Goal: Check status: Check status

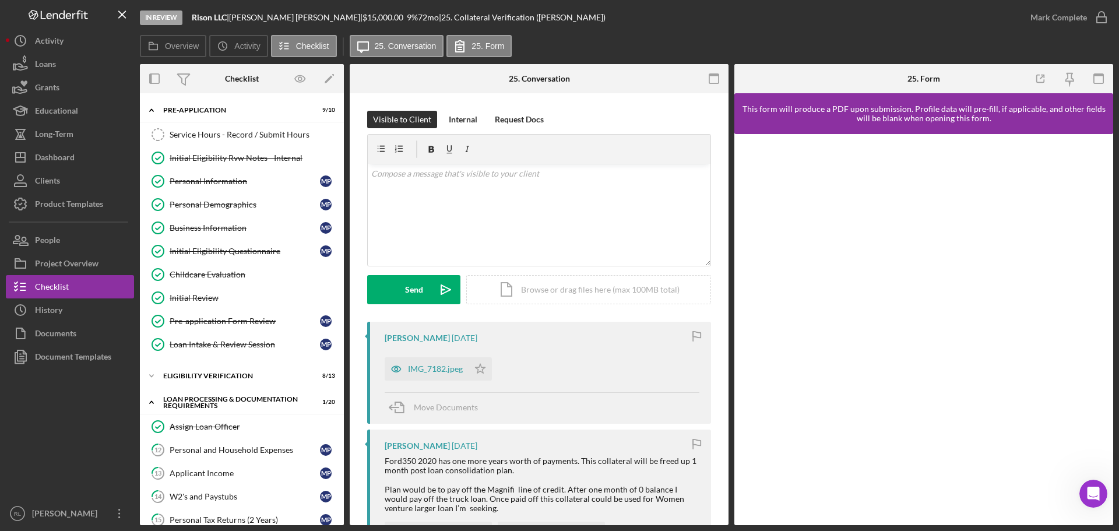
scroll to position [233, 0]
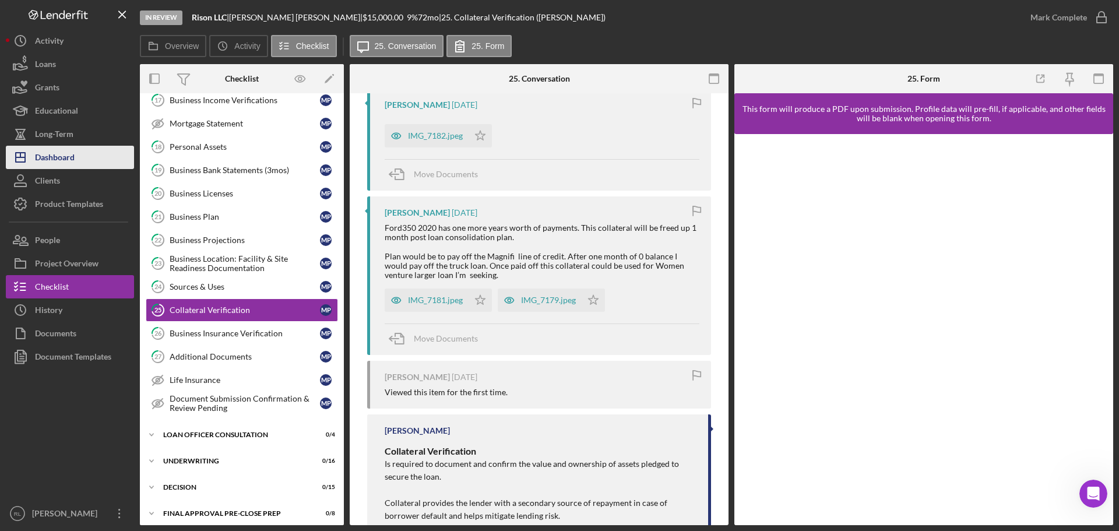
click at [57, 166] on div "Dashboard" at bounding box center [55, 159] width 40 height 26
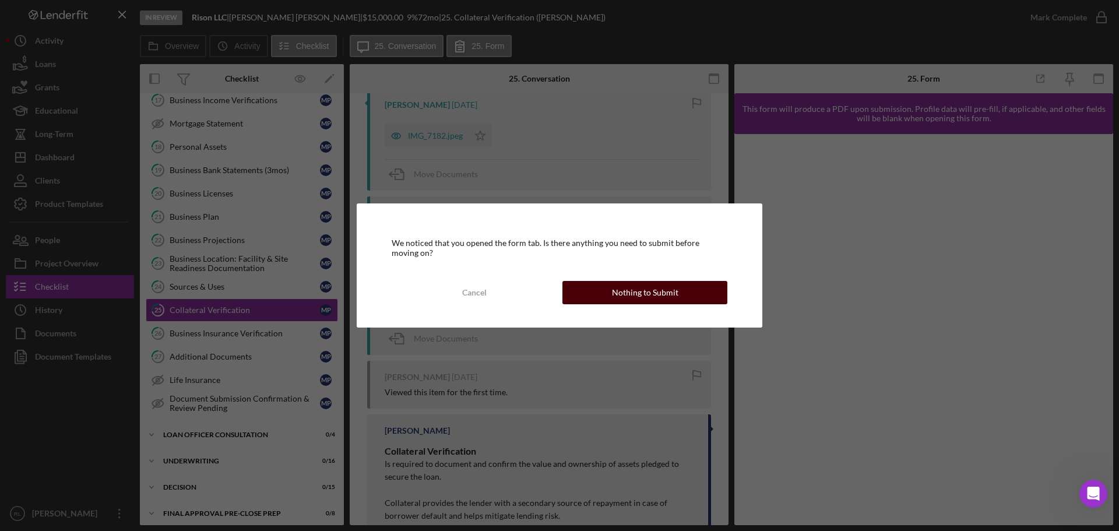
click at [635, 290] on div "Nothing to Submit" at bounding box center [645, 292] width 66 height 23
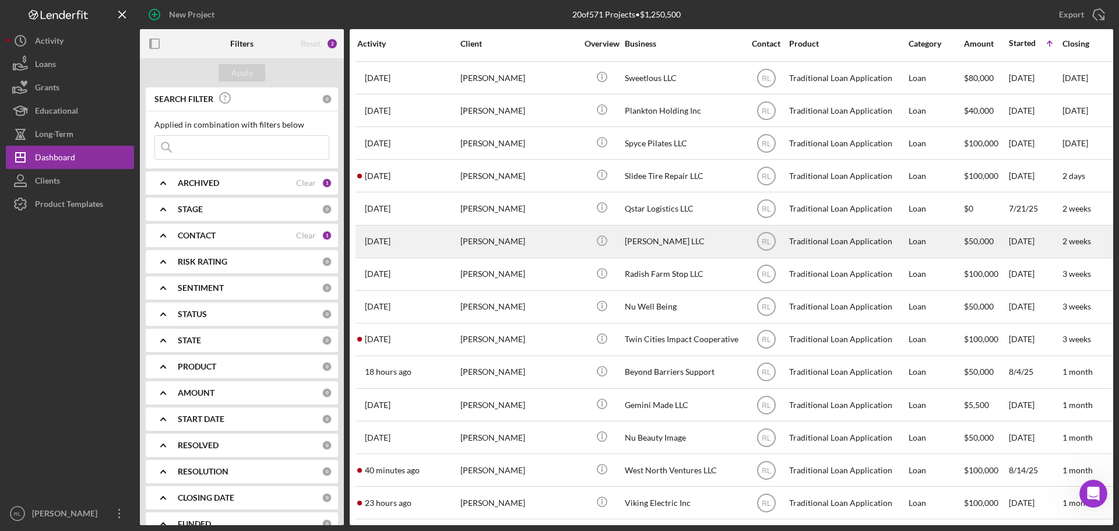
scroll to position [202, 0]
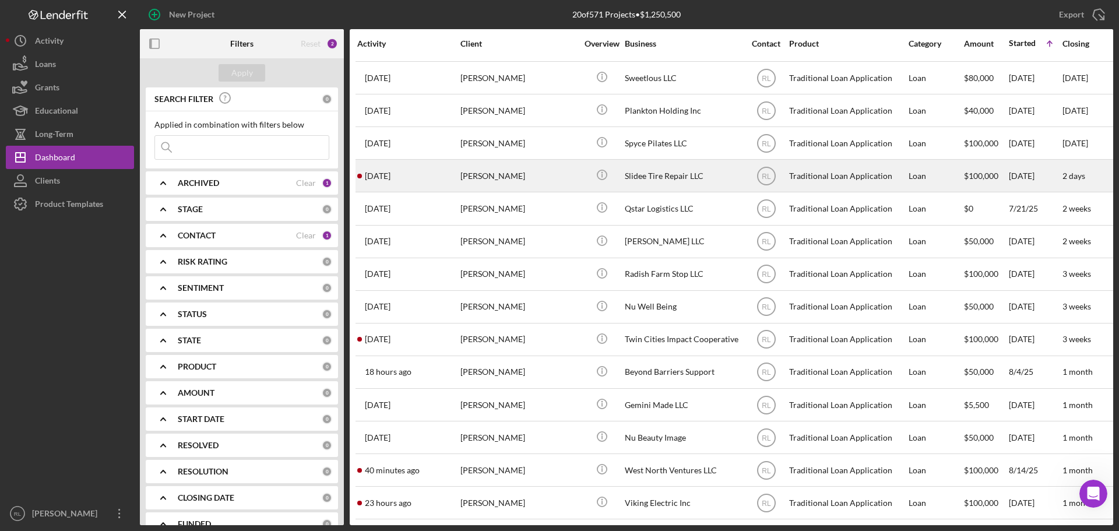
click at [530, 173] on div "[PERSON_NAME]" at bounding box center [518, 175] width 117 height 31
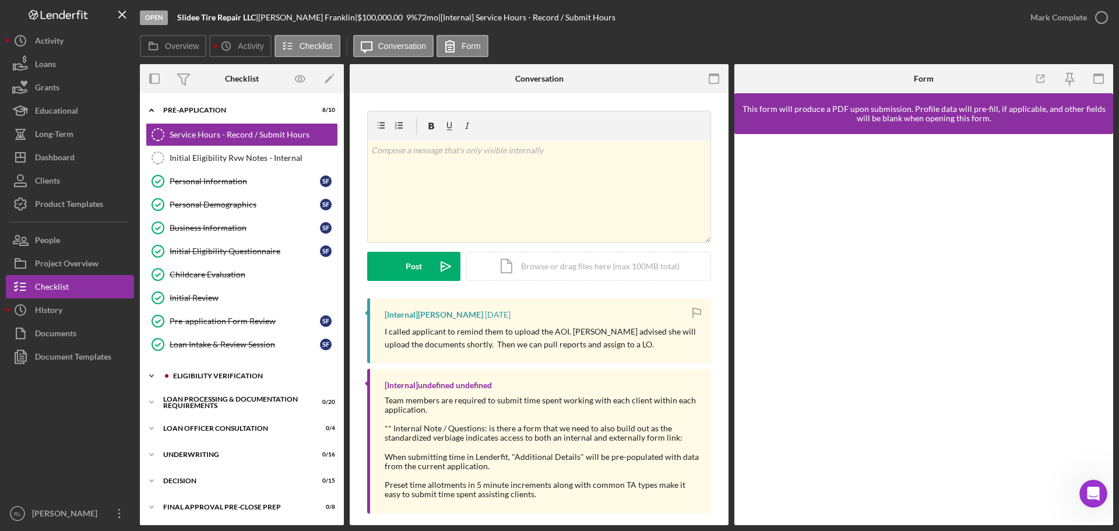
click at [227, 367] on div "Icon/Expander Eligibility Verification 9 / 13" at bounding box center [242, 375] width 204 height 23
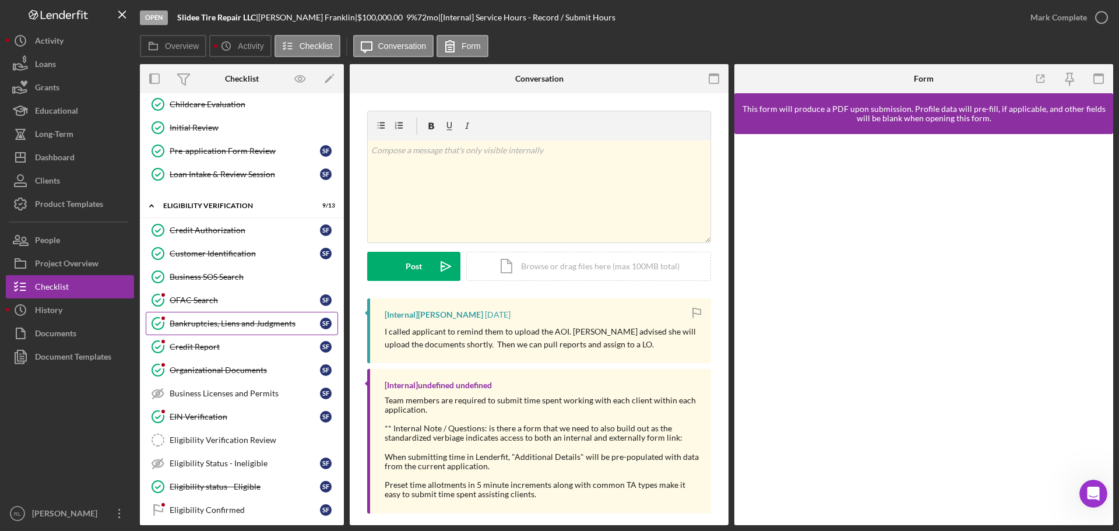
scroll to position [175, 0]
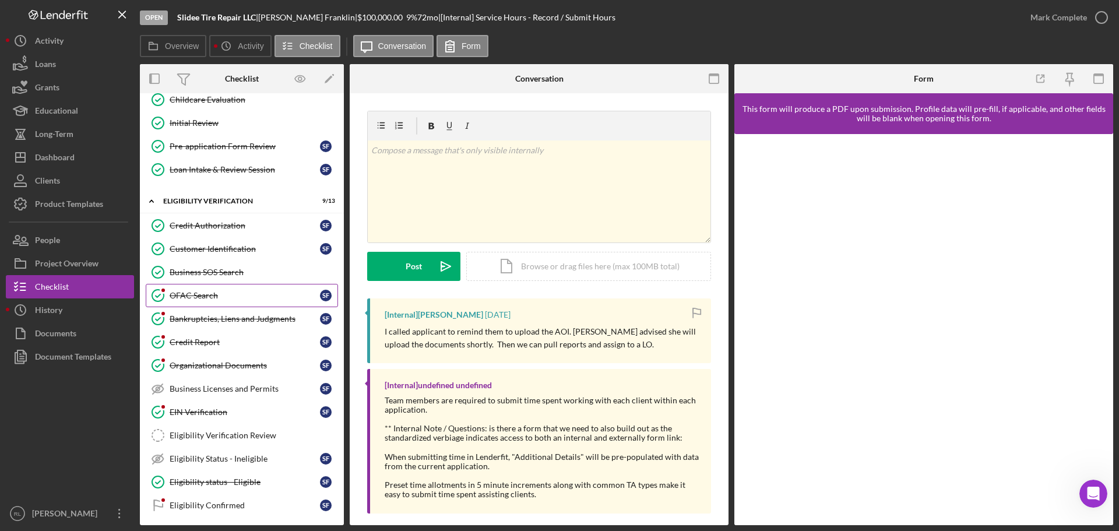
click at [224, 291] on div "OFAC Search" at bounding box center [245, 295] width 150 height 9
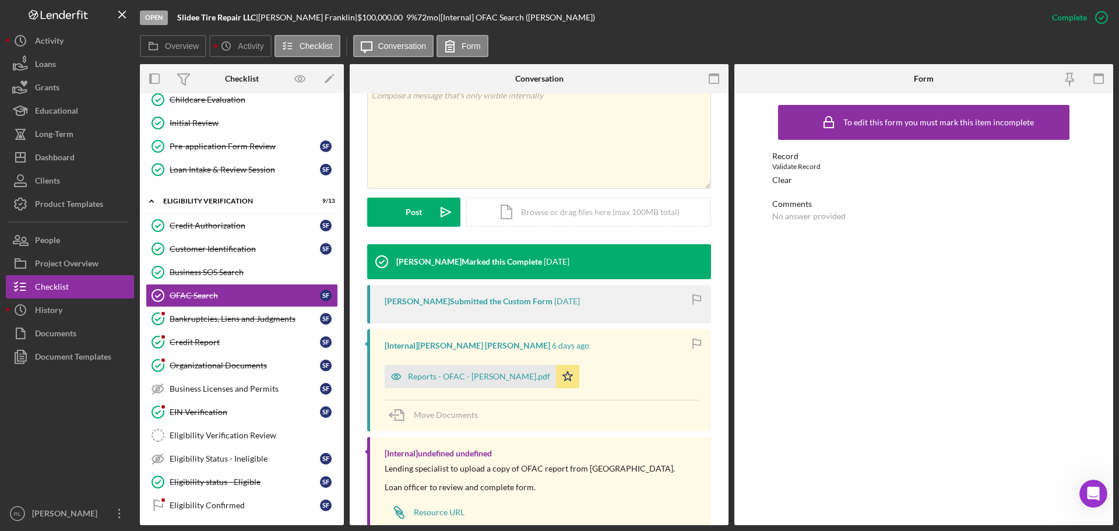
scroll to position [233, 0]
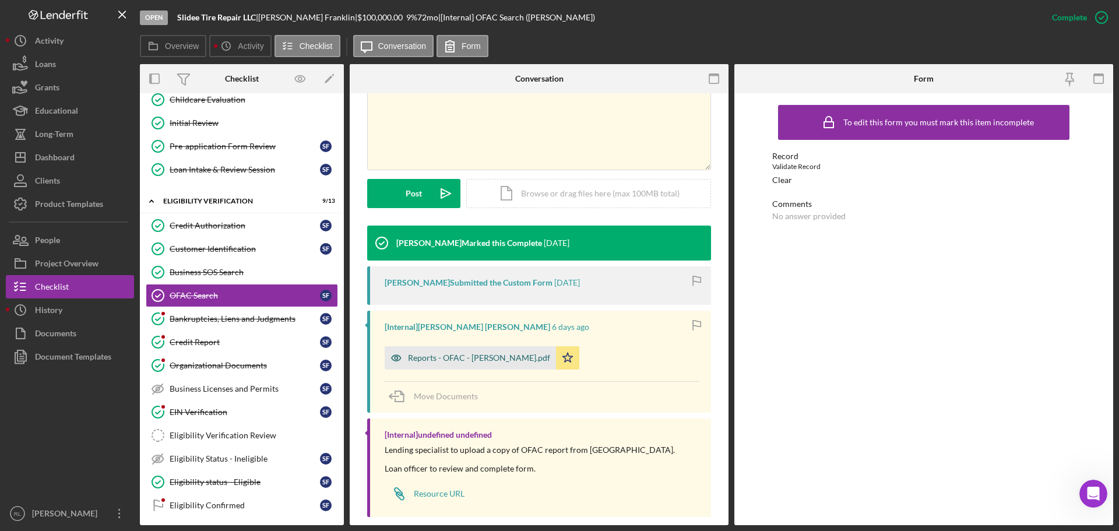
click at [462, 365] on div "Reports - OFAC - [PERSON_NAME].pdf" at bounding box center [470, 357] width 171 height 23
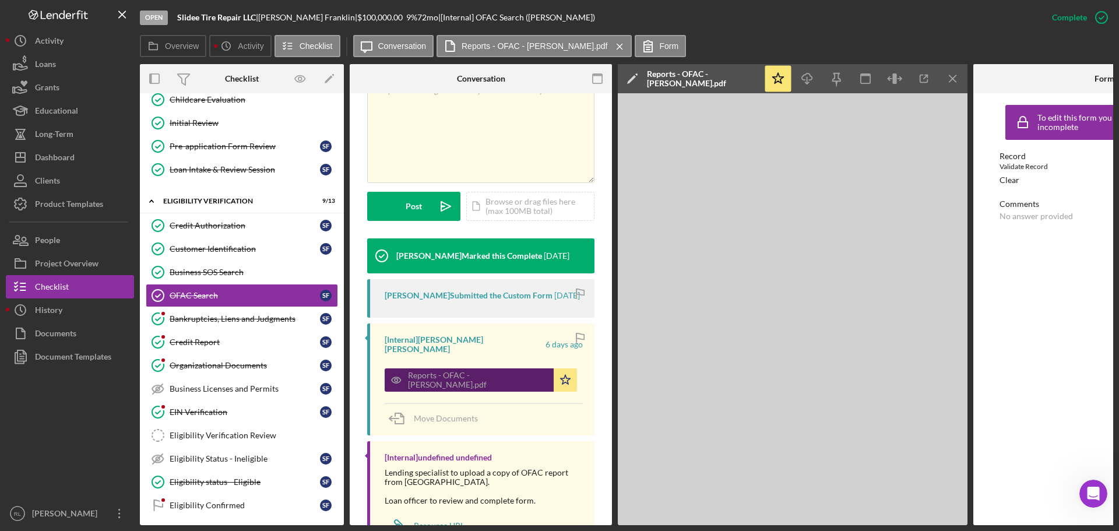
scroll to position [246, 0]
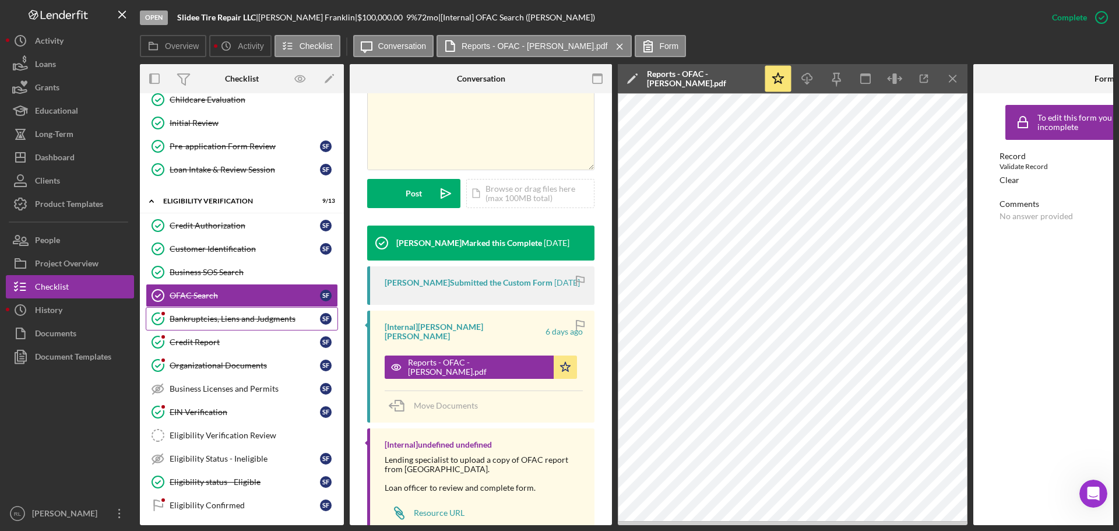
click at [210, 312] on link "Bankruptcies, Liens and Judgments Bankruptcies, Liens and Judgments S F" at bounding box center [242, 318] width 192 height 23
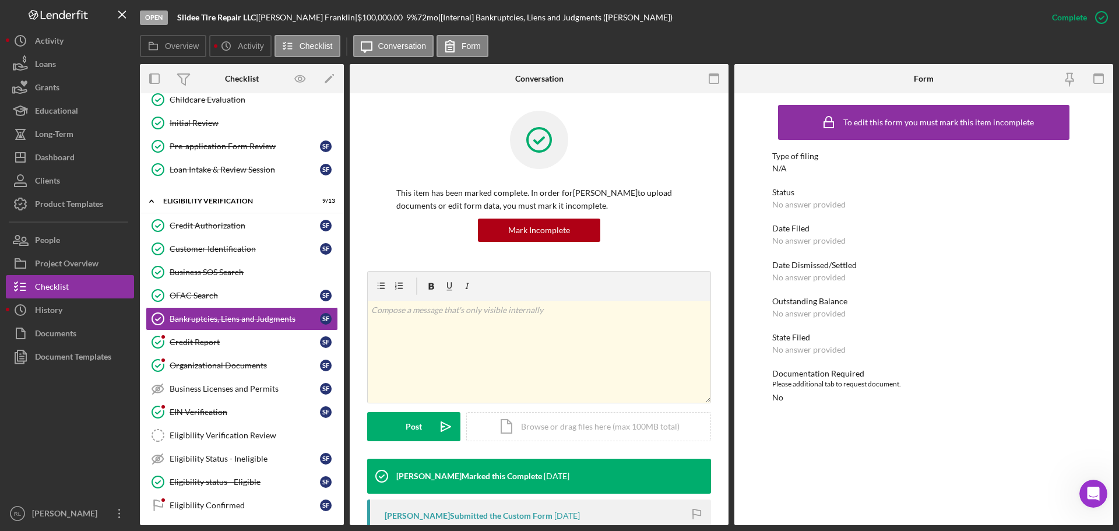
scroll to position [175, 0]
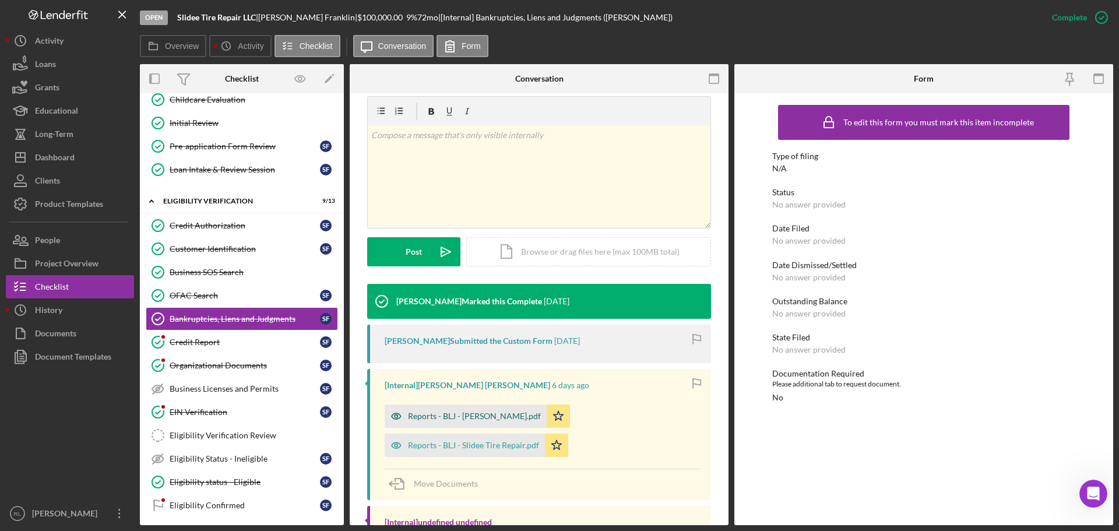
click at [431, 410] on div "Reports - BLJ - [PERSON_NAME].pdf" at bounding box center [466, 415] width 162 height 23
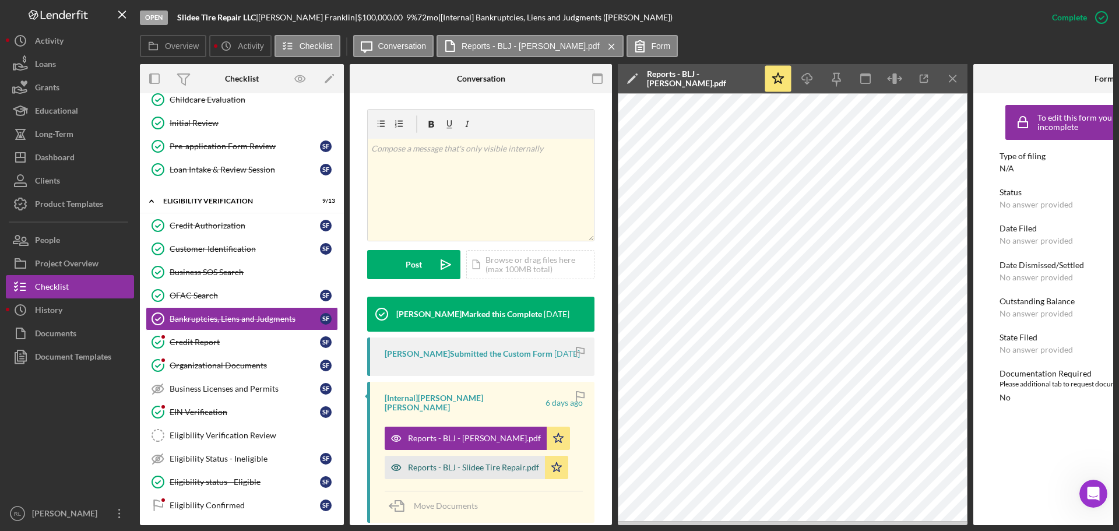
click at [462, 466] on div "Reports - BLJ - Slidee Tire Repair.pdf" at bounding box center [473, 467] width 131 height 9
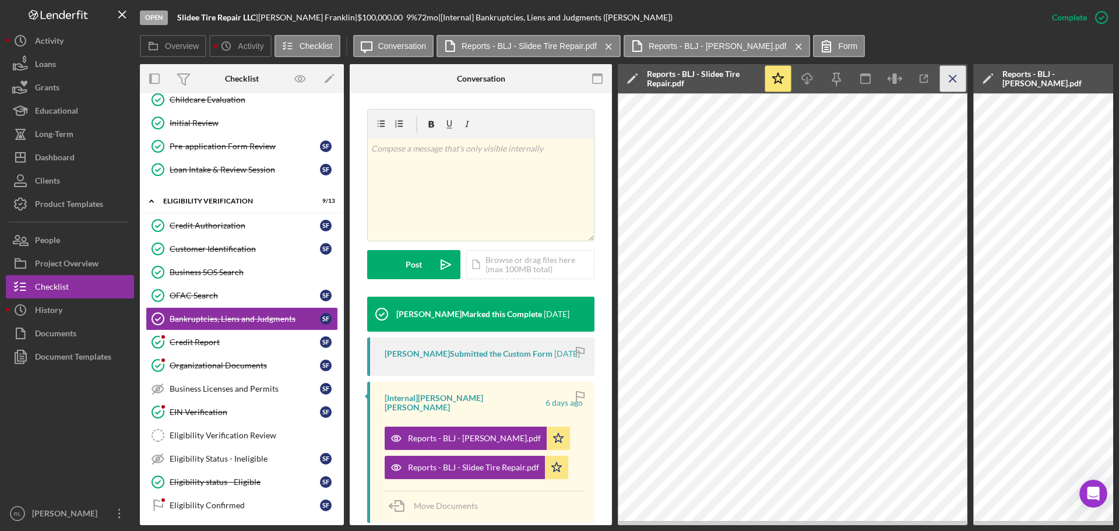
click at [949, 80] on icon "Icon/Menu Close" at bounding box center [953, 79] width 26 height 26
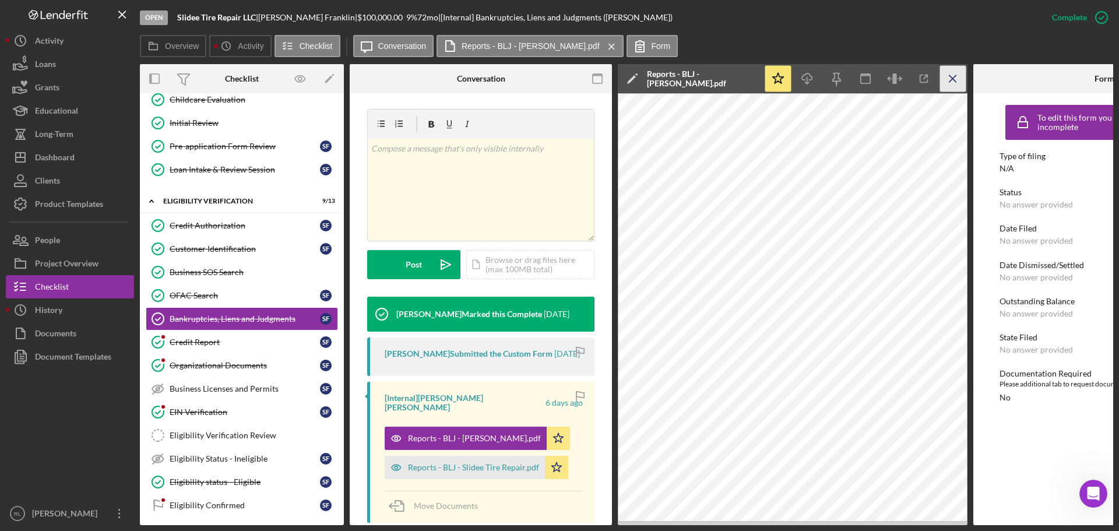
click at [951, 78] on icon "Icon/Menu Close" at bounding box center [953, 79] width 26 height 26
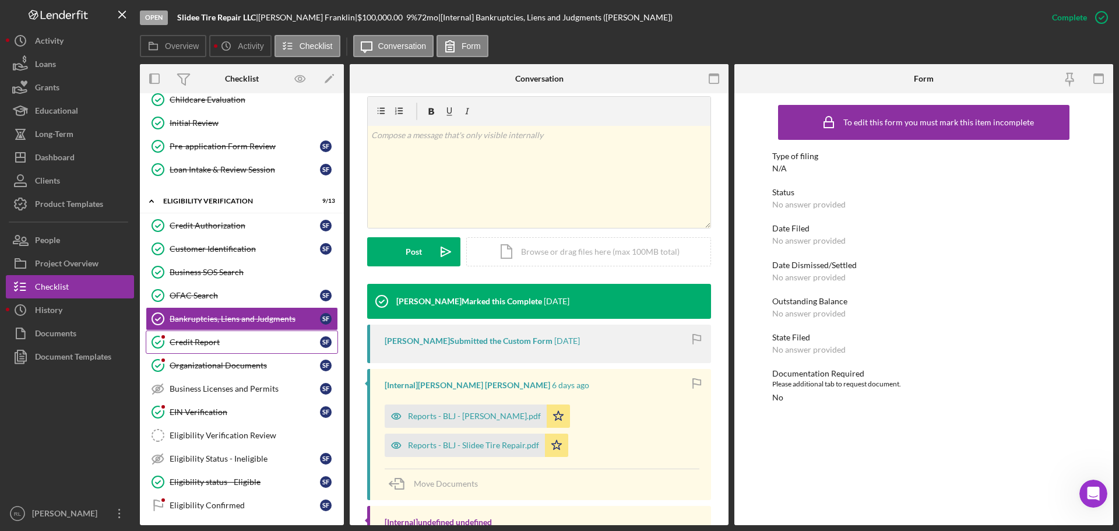
click at [211, 339] on div "Credit Report" at bounding box center [245, 341] width 150 height 9
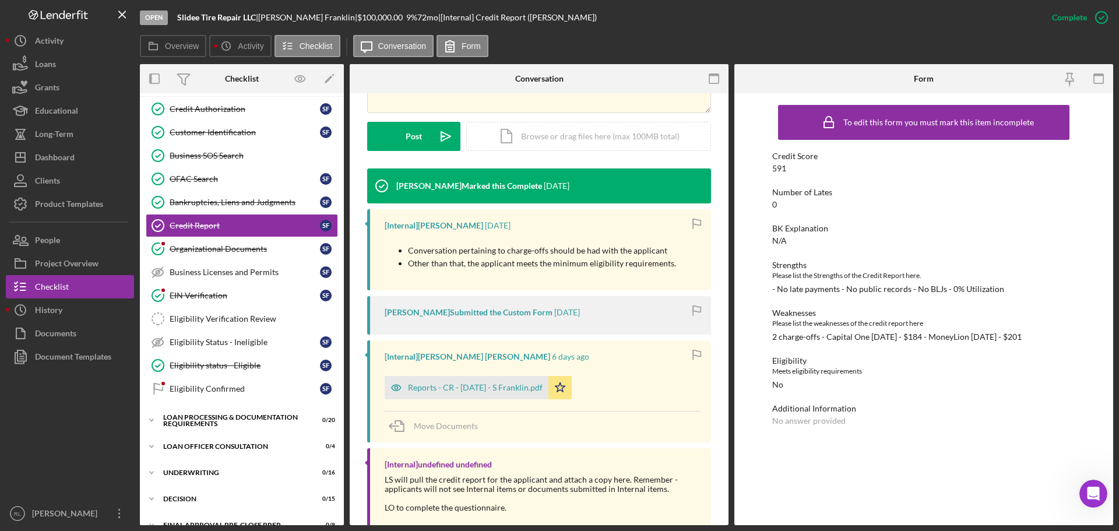
scroll to position [291, 0]
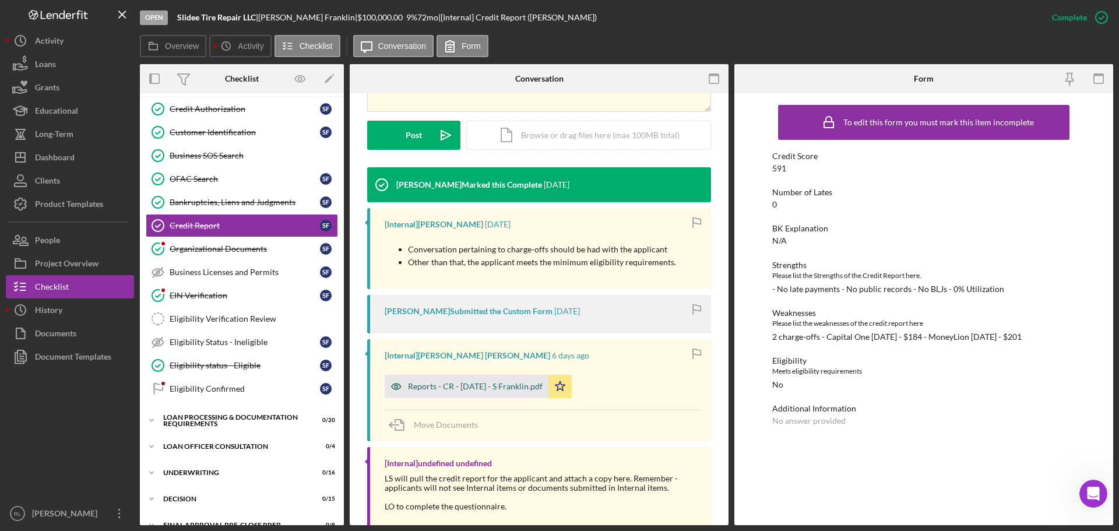
click at [445, 389] on div "Reports - CR - [DATE] - S Franklin.pdf" at bounding box center [475, 386] width 135 height 9
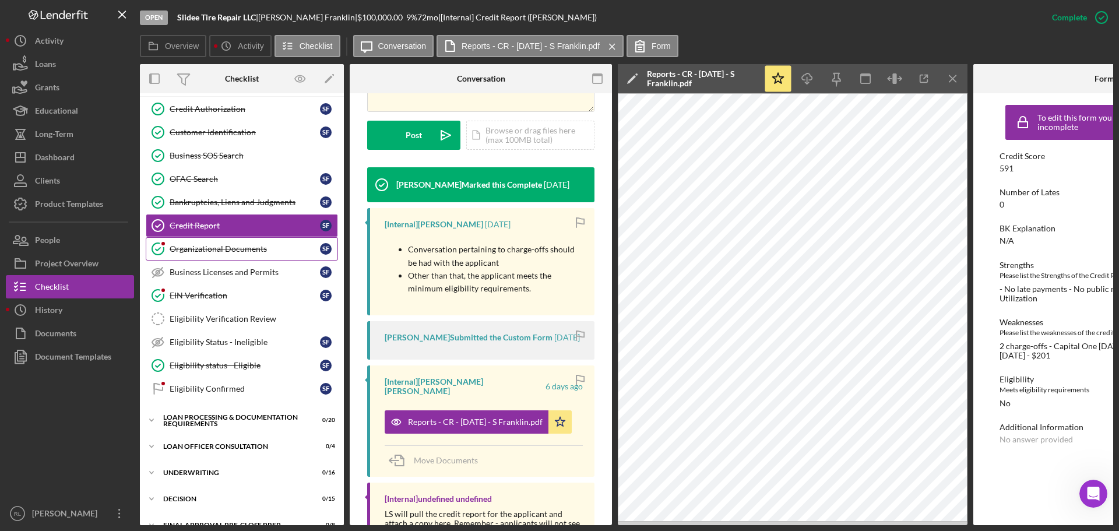
click at [212, 244] on div "Organizational Documents" at bounding box center [245, 248] width 150 height 9
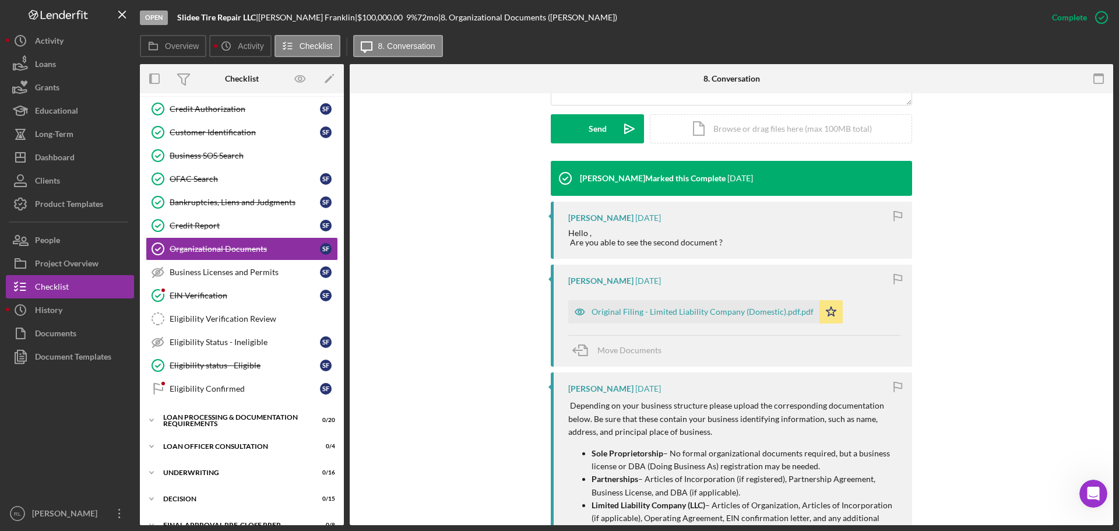
scroll to position [318, 0]
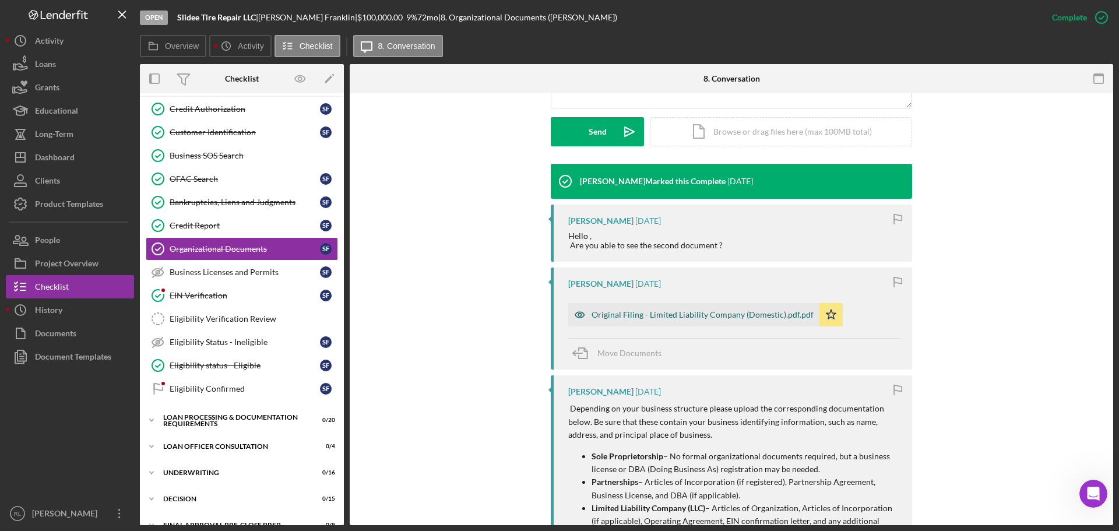
click at [661, 321] on div "Original Filing - Limited Liability Company (Domestic).pdf.pdf" at bounding box center [693, 314] width 251 height 23
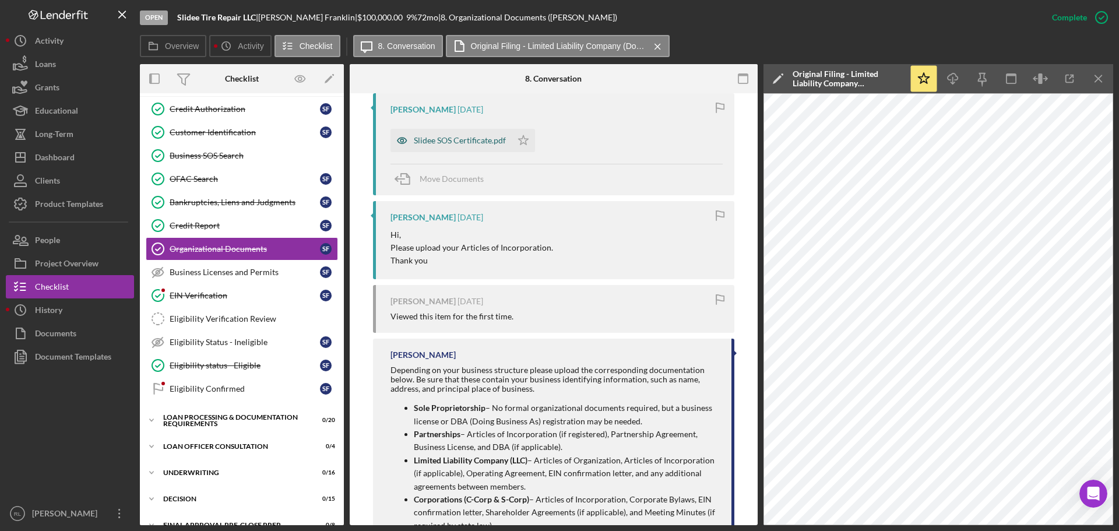
click at [424, 136] on div "Slidee SOS Certificate.pdf" at bounding box center [460, 140] width 92 height 9
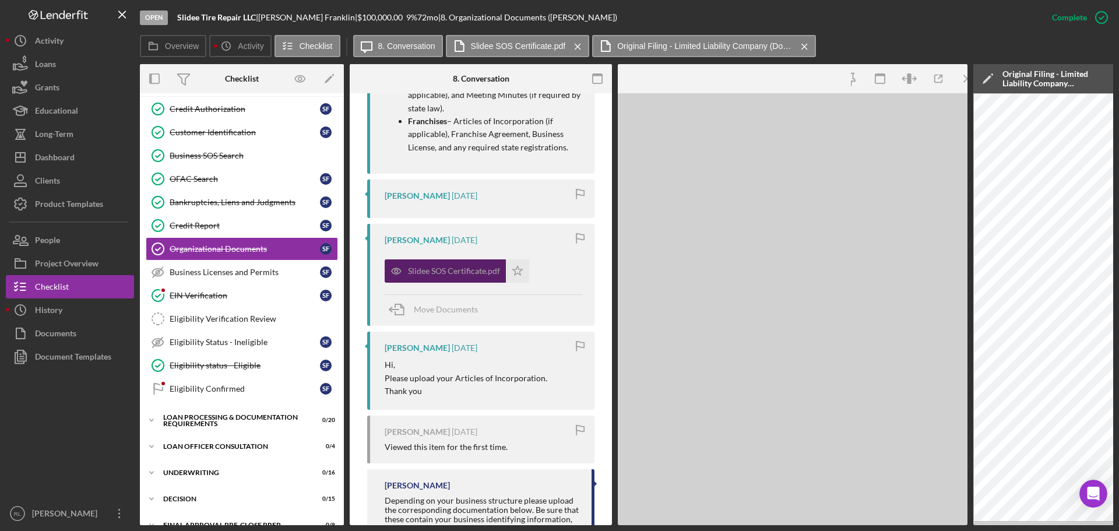
scroll to position [1032, 0]
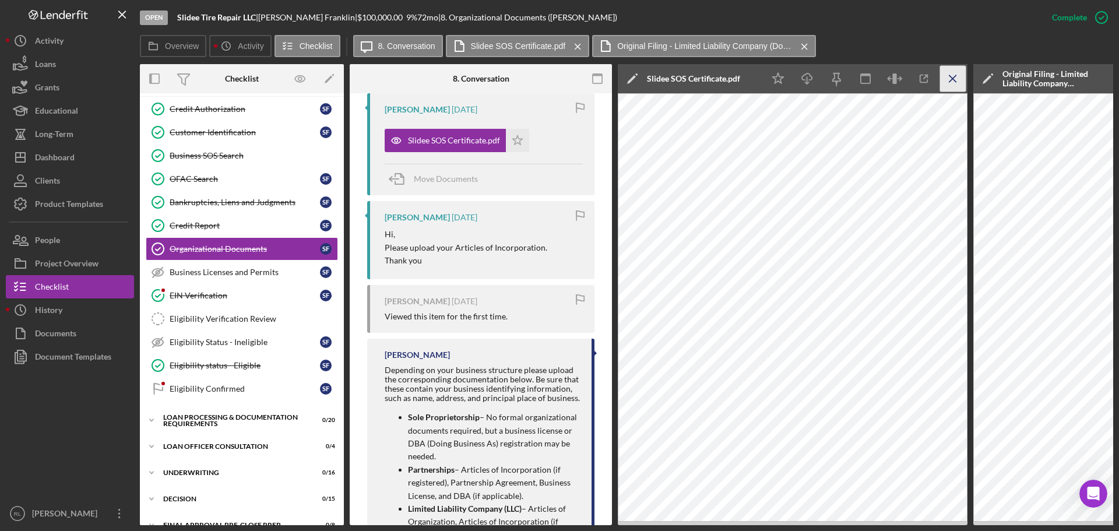
click at [957, 76] on icon "Icon/Menu Close" at bounding box center [953, 79] width 26 height 26
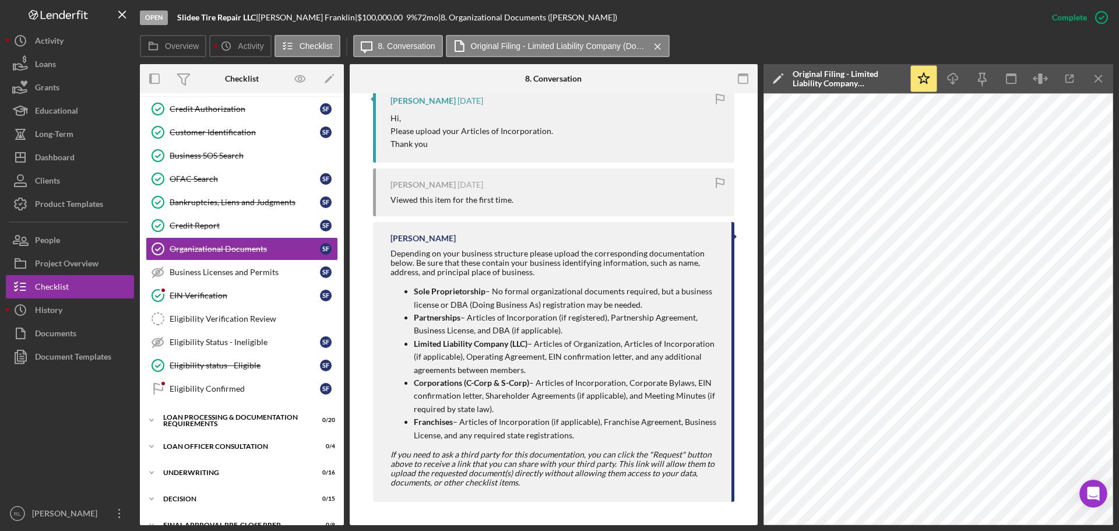
scroll to position [901, 0]
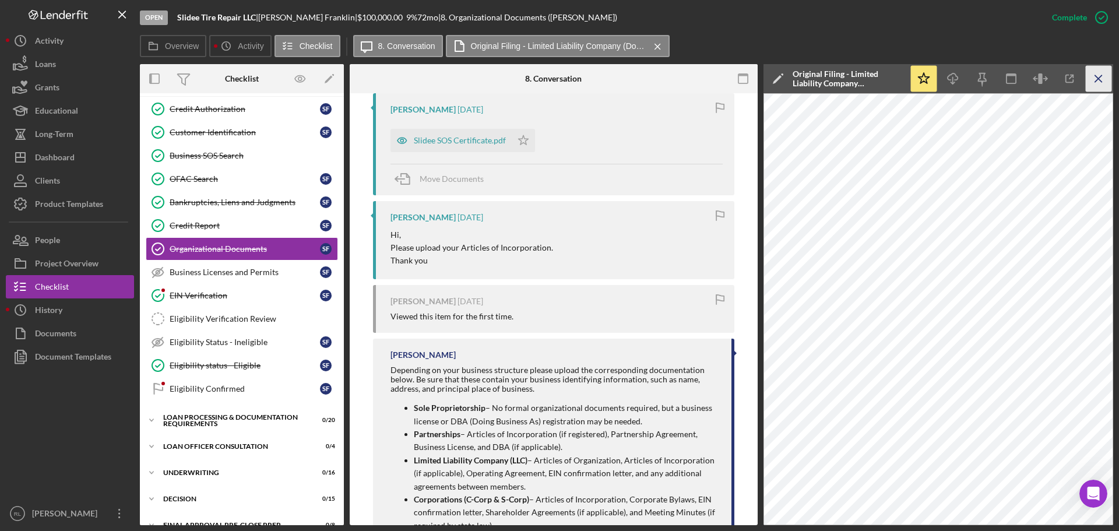
click at [1096, 77] on icon "Icon/Menu Close" at bounding box center [1099, 79] width 26 height 26
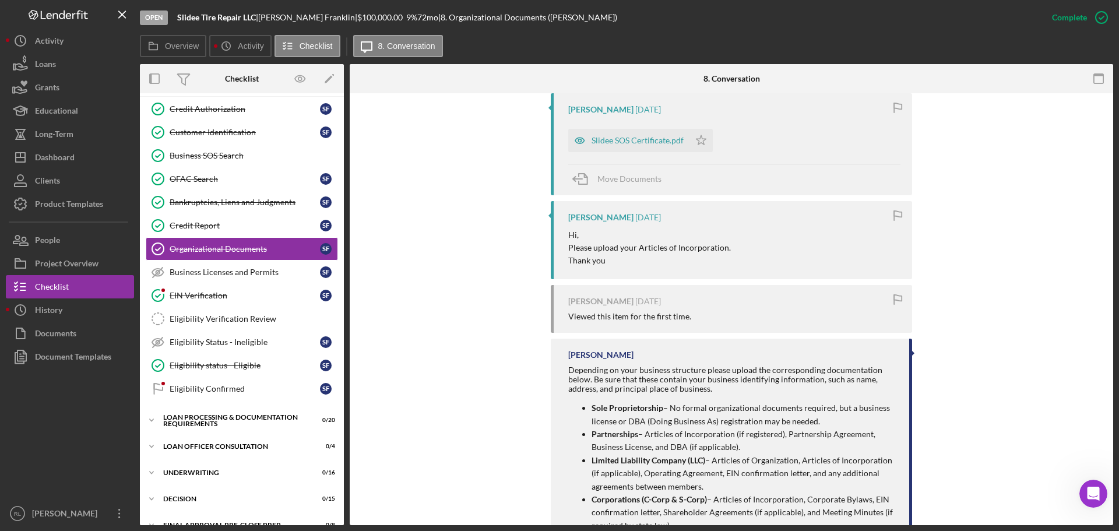
scroll to position [1018, 0]
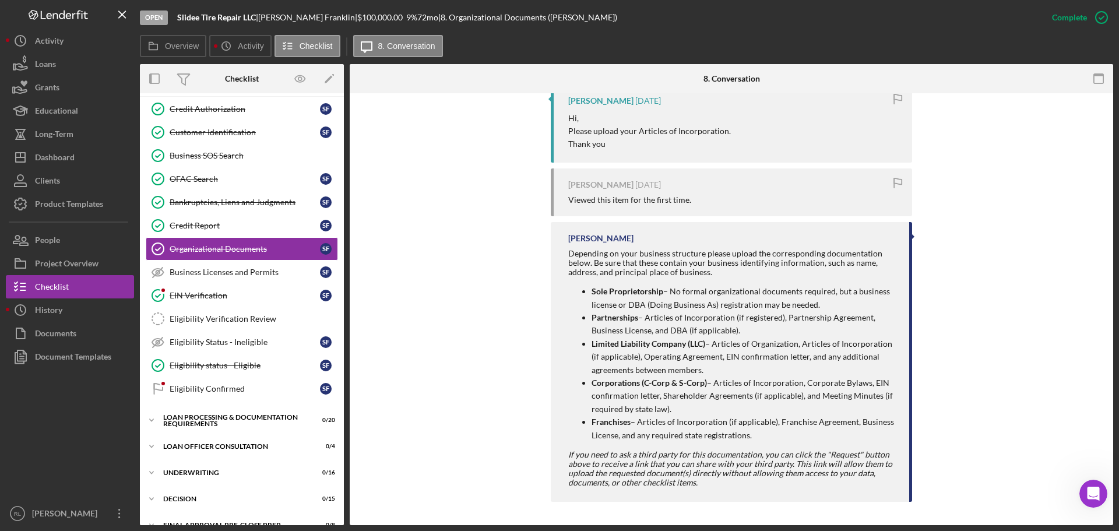
drag, startPoint x: 772, startPoint y: 274, endPoint x: 842, endPoint y: 301, distance: 75.1
click at [842, 301] on div "Depending on your business structure please upload the corresponding documentat…" at bounding box center [732, 368] width 329 height 238
click at [842, 301] on p "Sole Proprietorship – No formal organizational documents required, but a busine…" at bounding box center [745, 298] width 306 height 26
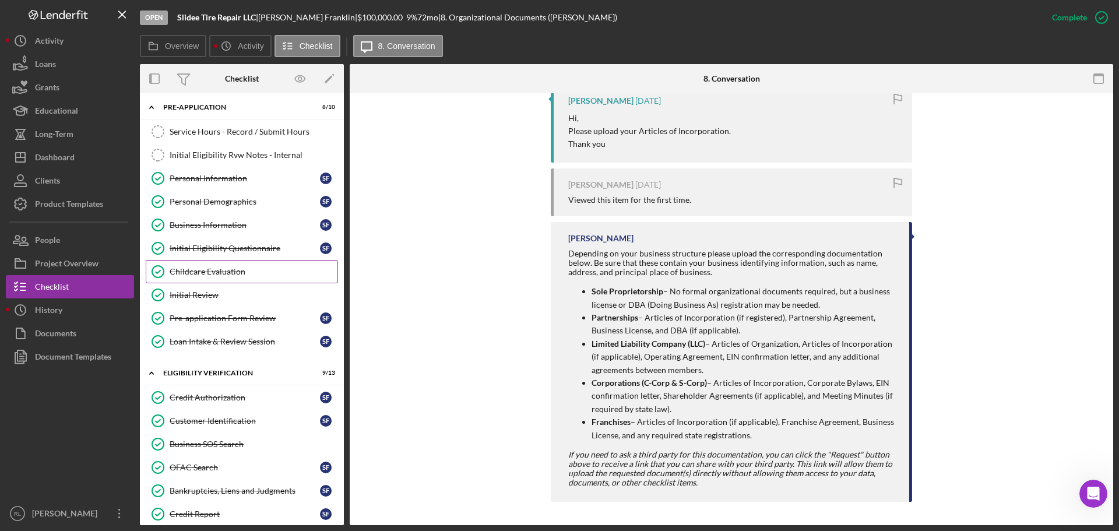
scroll to position [0, 0]
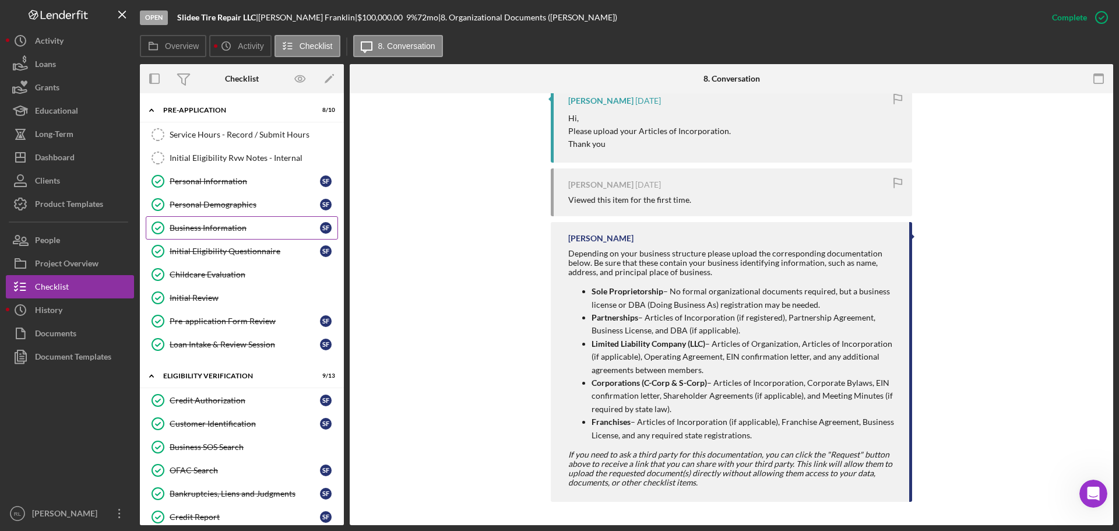
click at [243, 228] on div "Business Information" at bounding box center [245, 227] width 150 height 9
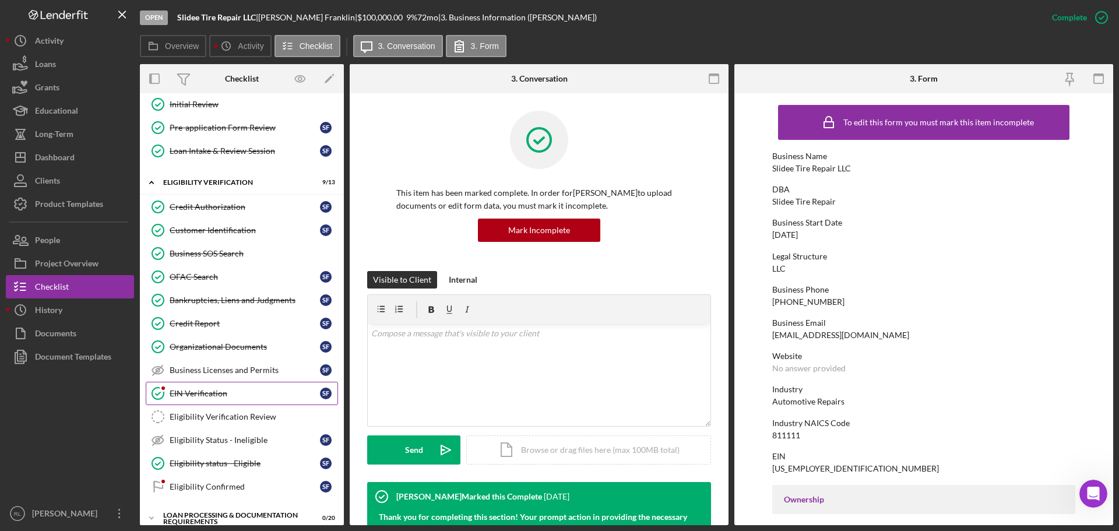
scroll to position [233, 0]
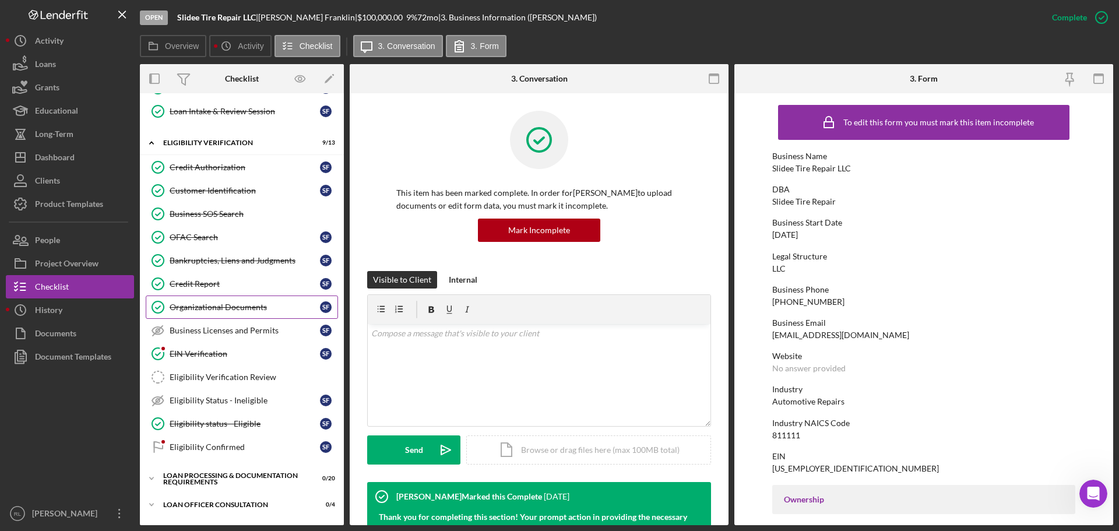
click at [226, 315] on link "Organizational Documents Organizational Documents S F" at bounding box center [242, 306] width 192 height 23
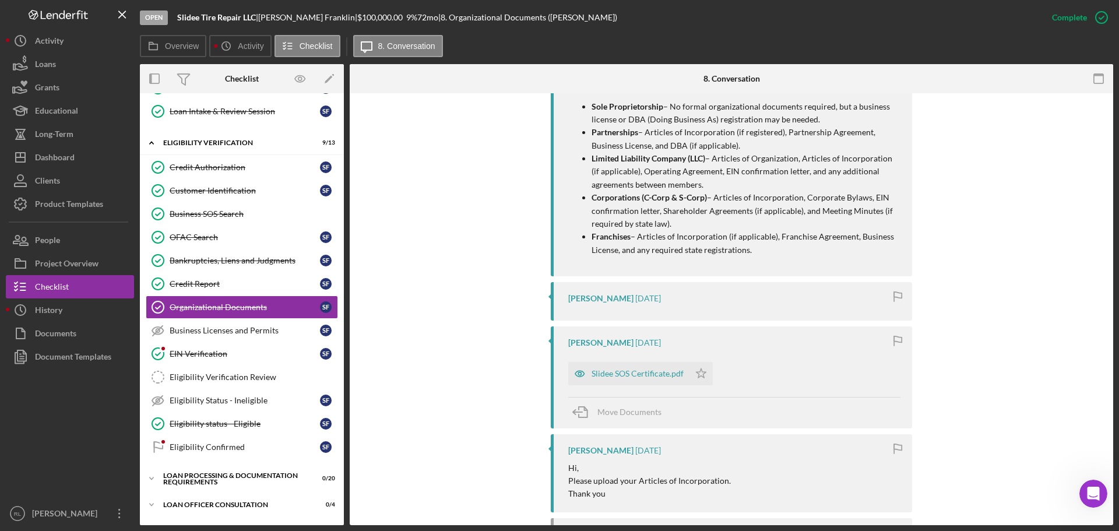
scroll to position [551, 0]
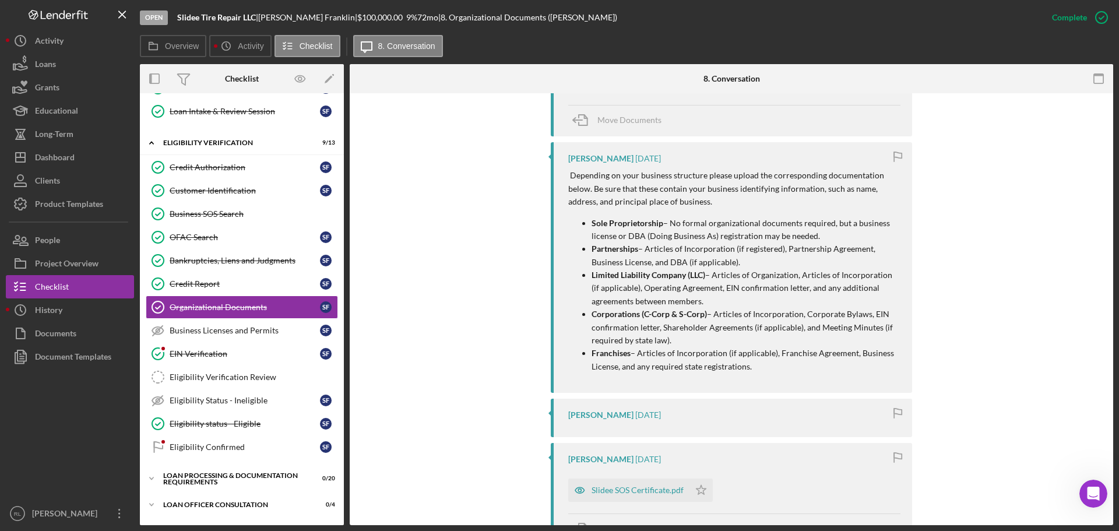
drag, startPoint x: 749, startPoint y: 296, endPoint x: 587, endPoint y: 274, distance: 163.4
click at [587, 274] on ul "Sole Proprietorship – No formal organizational documents required, but a busine…" at bounding box center [734, 295] width 332 height 157
drag, startPoint x: 587, startPoint y: 274, endPoint x: 773, endPoint y: 301, distance: 187.3
click at [773, 301] on ul "Sole Proprietorship – No formal organizational documents required, but a busine…" at bounding box center [734, 295] width 332 height 157
click at [773, 301] on p "Limited Liability Company (LLC) – Articles of Organization, Articles of Incorpo…" at bounding box center [746, 288] width 309 height 39
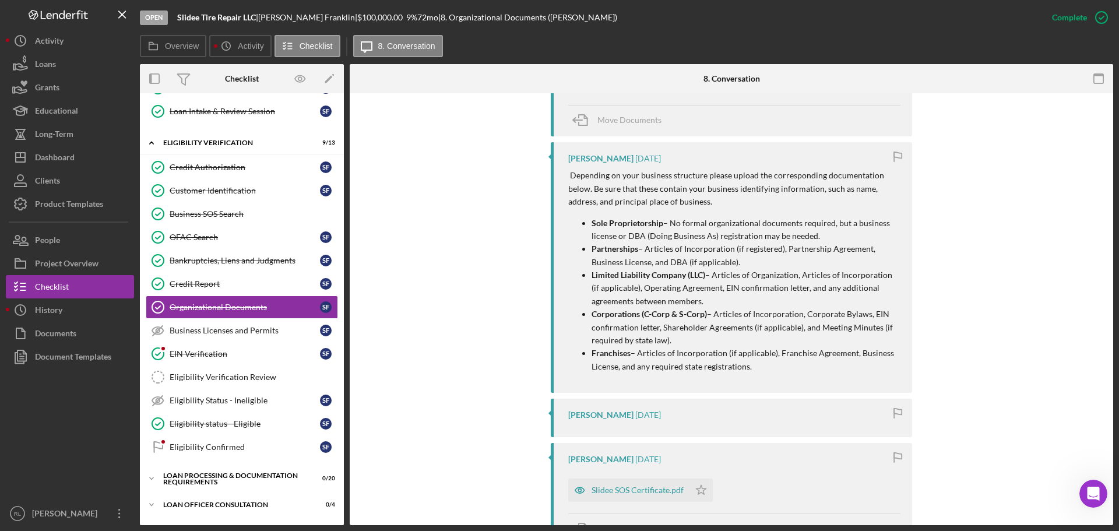
drag, startPoint x: 779, startPoint y: 301, endPoint x: 594, endPoint y: 274, distance: 186.8
click at [594, 274] on p "Limited Liability Company (LLC) – Articles of Organization, Articles of Incorpo…" at bounding box center [746, 288] width 309 height 39
click at [594, 274] on strong "Limited Liability Company (LLC)" at bounding box center [649, 275] width 114 height 10
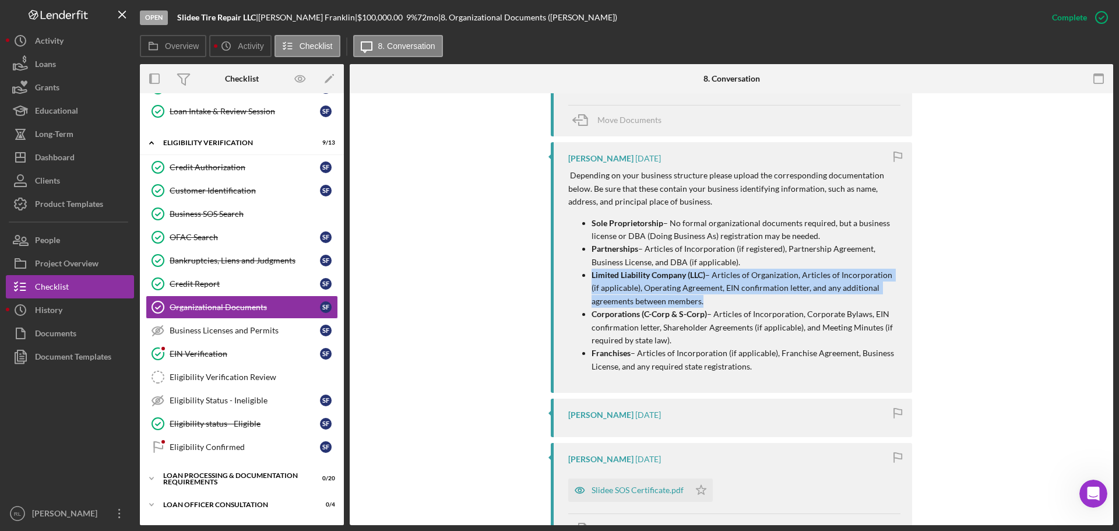
drag, startPoint x: 594, startPoint y: 274, endPoint x: 794, endPoint y: 298, distance: 201.4
click at [794, 298] on p "Limited Liability Company (LLC) – Articles of Organization, Articles of Incorpo…" at bounding box center [746, 288] width 309 height 39
click at [794, 299] on p "Limited Liability Company (LLC) – Articles of Organization, Articles of Incorpo…" at bounding box center [746, 288] width 309 height 39
click at [544, 303] on div "[PERSON_NAME] Marked this Complete [DATE] [PERSON_NAME] [DATE] Hello , Are you …" at bounding box center [731, 453] width 728 height 1044
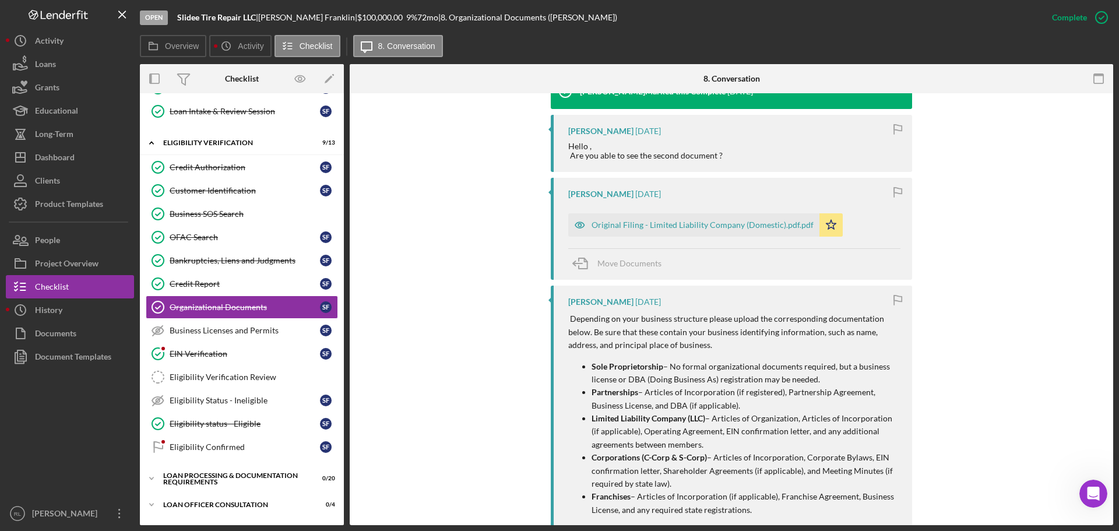
scroll to position [466, 0]
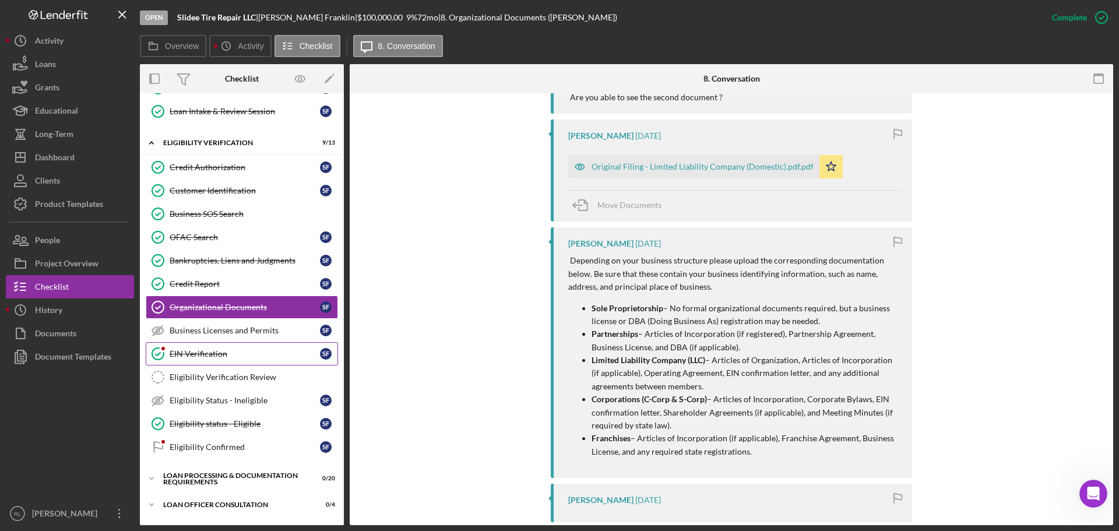
click at [199, 356] on div "EIN Verification" at bounding box center [245, 353] width 150 height 9
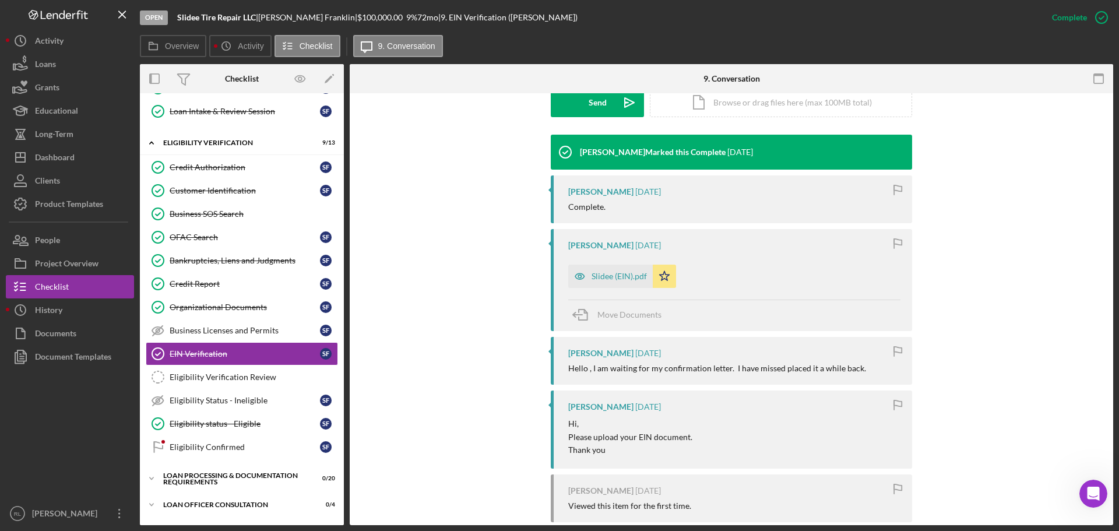
scroll to position [350, 0]
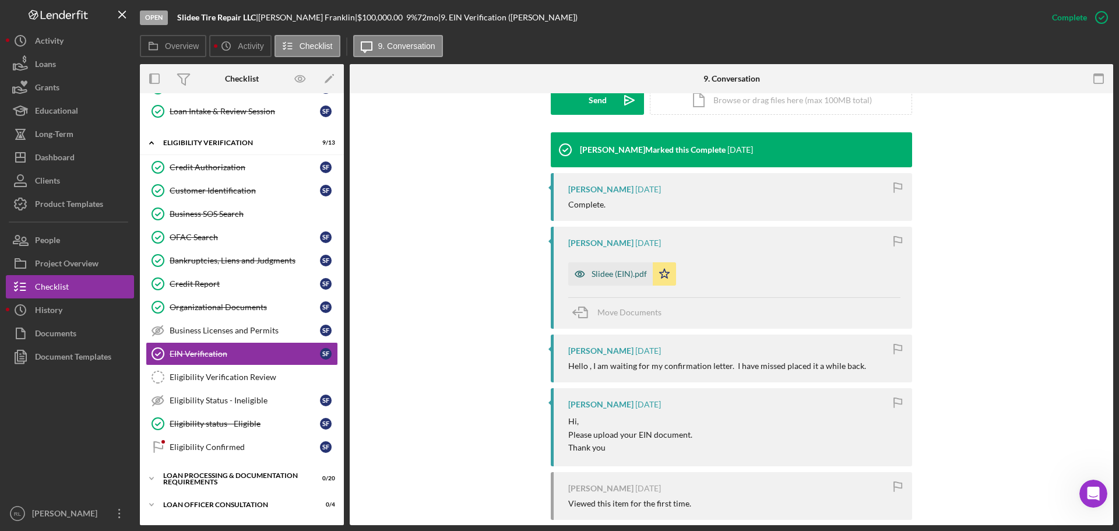
click at [604, 276] on div "Slidee (EIN).pdf" at bounding box center [619, 273] width 55 height 9
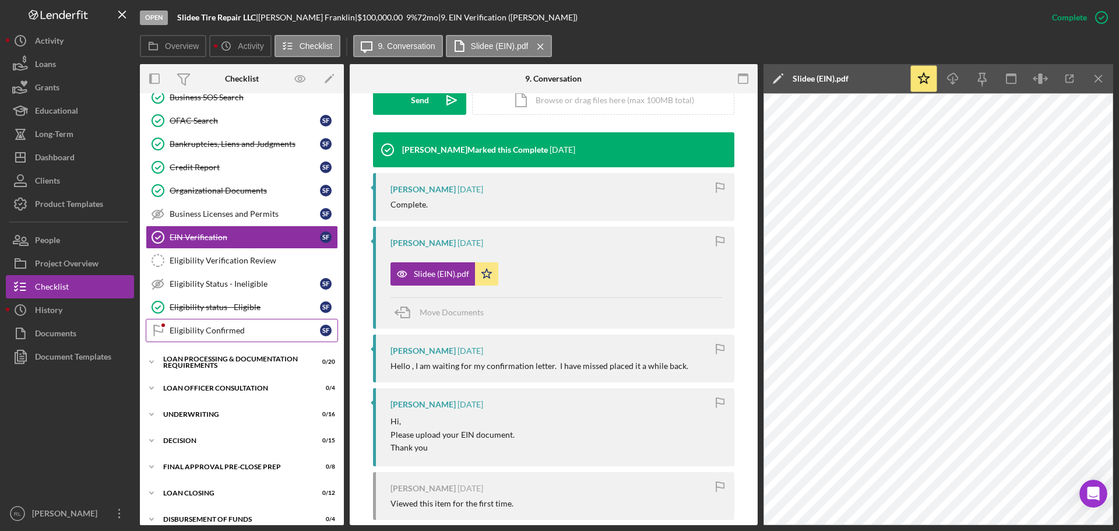
click at [202, 326] on div "Eligibility Confirmed" at bounding box center [245, 330] width 150 height 9
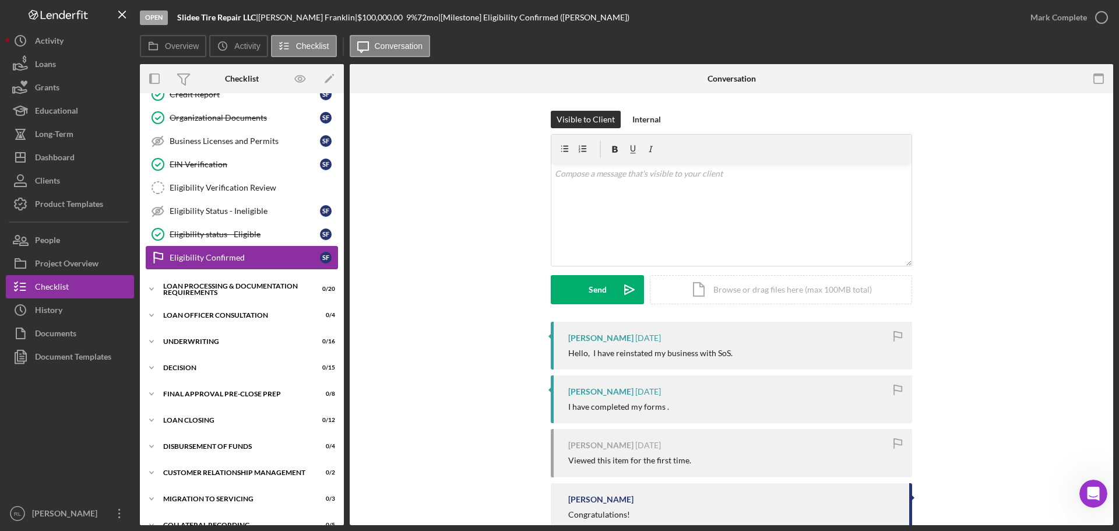
scroll to position [441, 0]
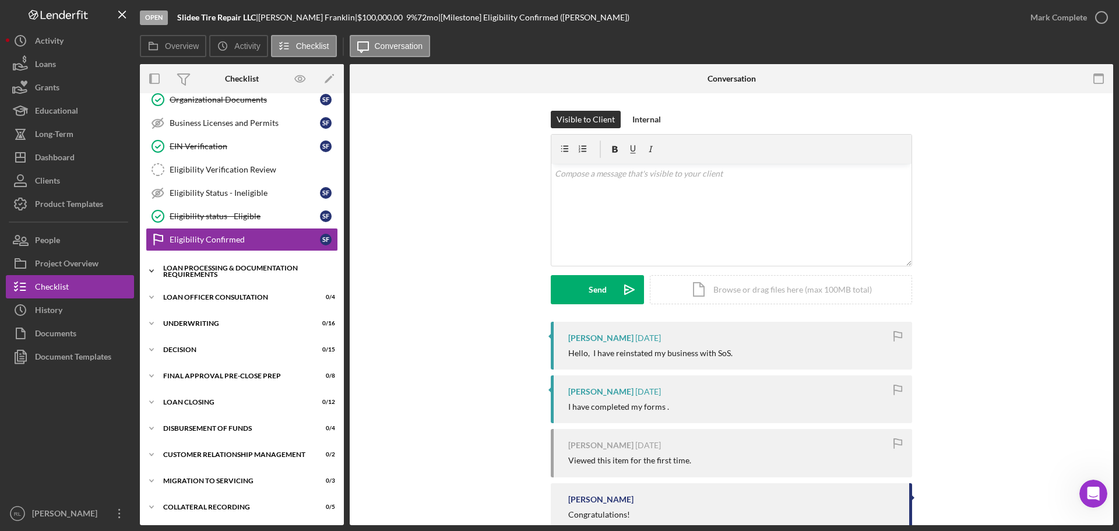
click at [203, 272] on div "Loan Processing & Documentation Requirements" at bounding box center [246, 271] width 166 height 13
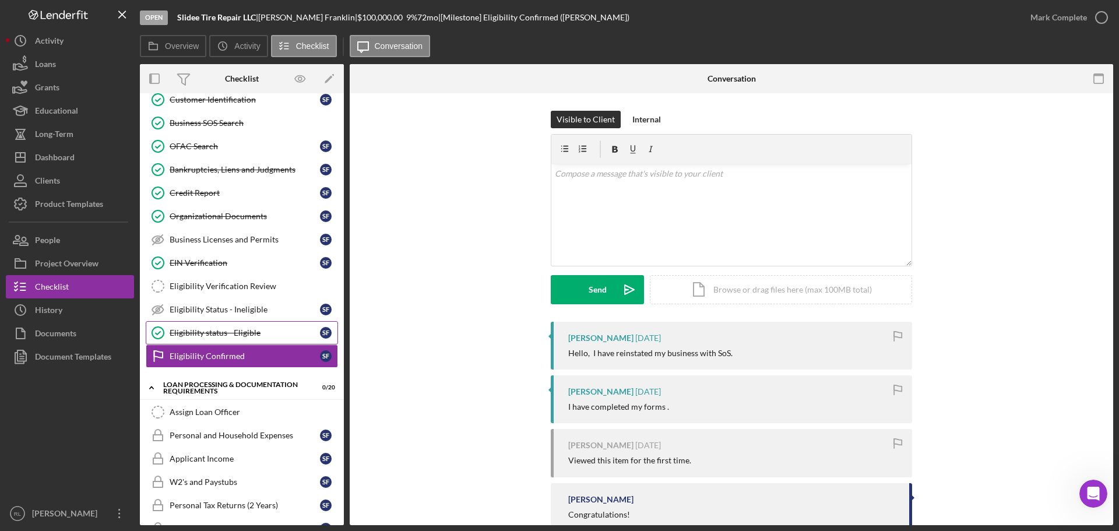
scroll to position [266, 0]
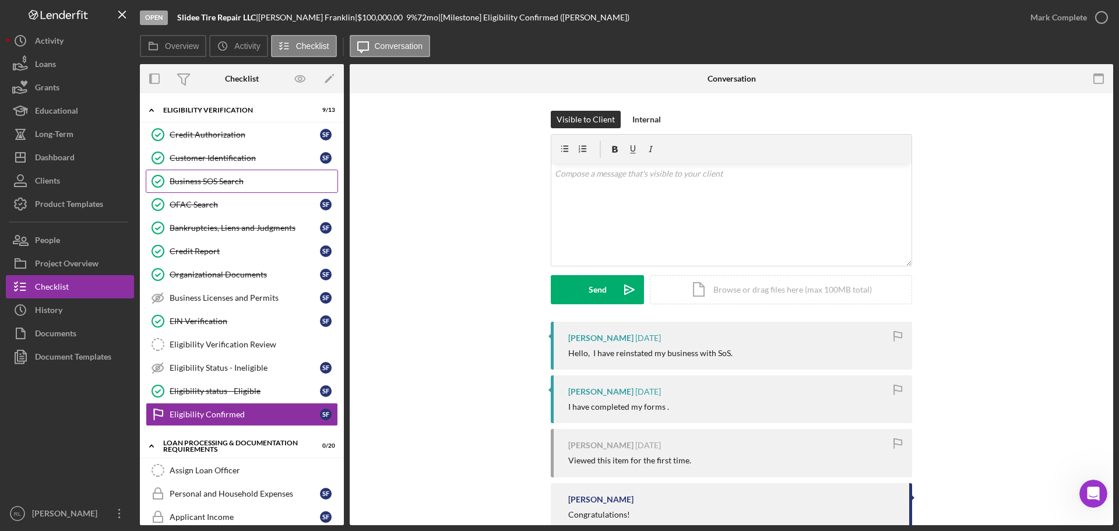
click at [216, 179] on div "Business SOS Search" at bounding box center [254, 181] width 168 height 9
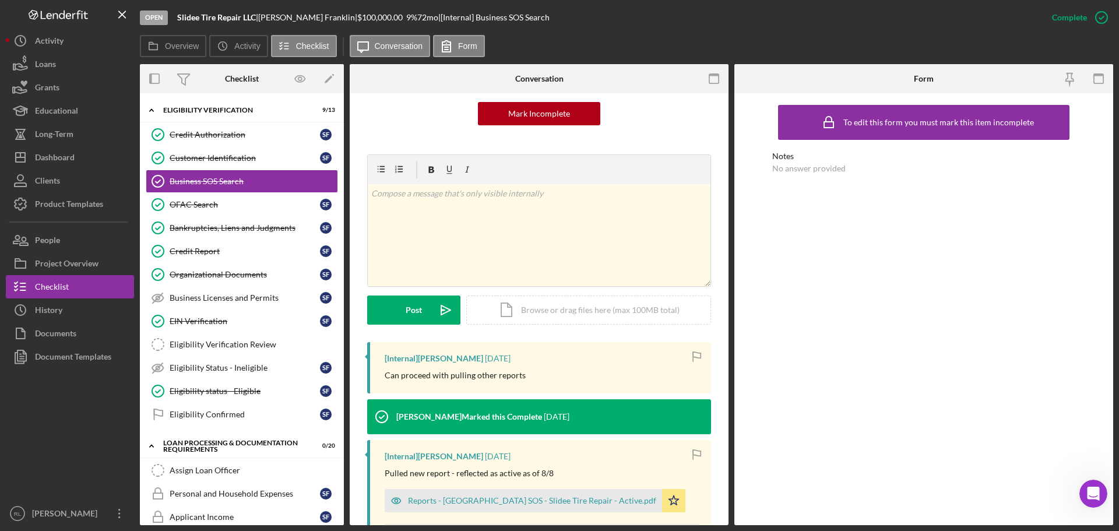
scroll to position [175, 0]
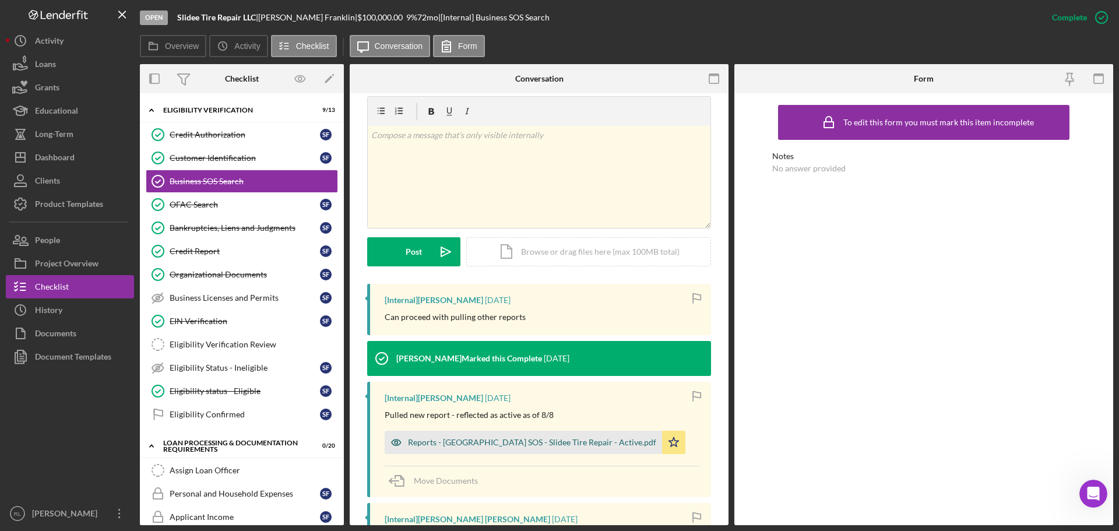
click at [456, 439] on div "Reports - [GEOGRAPHIC_DATA] SOS - Slidee Tire Repair - Active.pdf" at bounding box center [532, 442] width 248 height 9
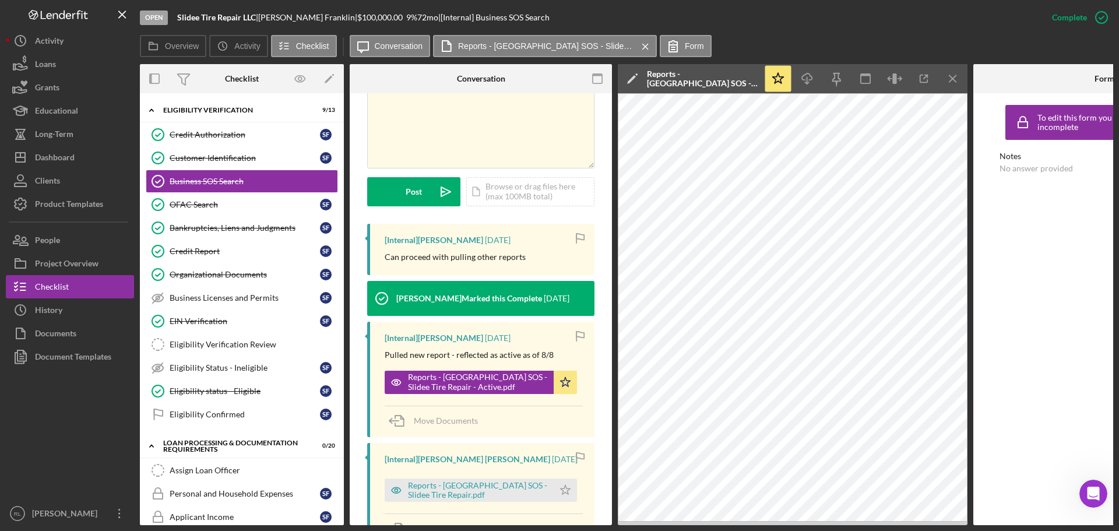
scroll to position [408, 0]
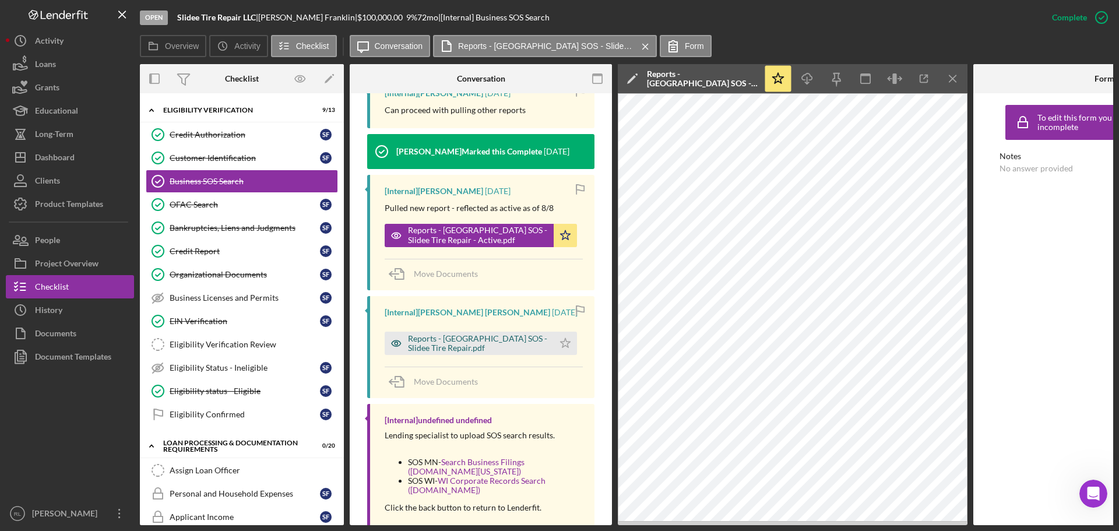
click at [490, 334] on div "Reports - [GEOGRAPHIC_DATA] SOS - Slidee Tire Repair.pdf" at bounding box center [478, 343] width 140 height 19
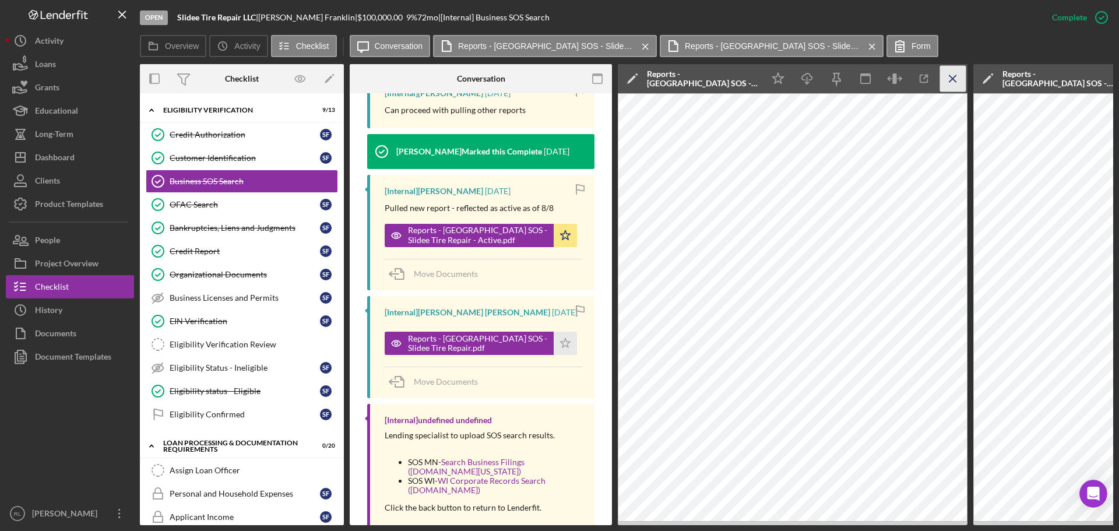
click at [949, 75] on icon "Icon/Menu Close" at bounding box center [953, 79] width 26 height 26
